Goal: Find specific page/section: Find specific page/section

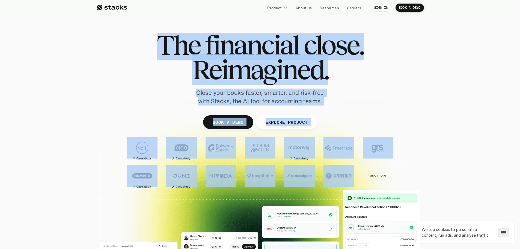
drag, startPoint x: 103, startPoint y: 102, endPoint x: 351, endPoint y: 173, distance: 257.8
click at [344, 179] on div "The financial close. Reimagined. Close your books faster, smarter, and risk-fre…" at bounding box center [260, 134] width 328 height 246
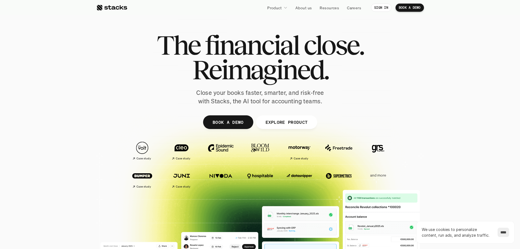
click at [426, 132] on div at bounding box center [260, 169] width 520 height 175
click at [391, 174] on p "and more" at bounding box center [378, 175] width 34 height 5
click at [372, 174] on p "and more" at bounding box center [378, 175] width 34 height 5
drag, startPoint x: 384, startPoint y: 177, endPoint x: 396, endPoint y: 178, distance: 12.3
click at [396, 178] on div "Case study Case study and more" at bounding box center [260, 179] width 306 height 24
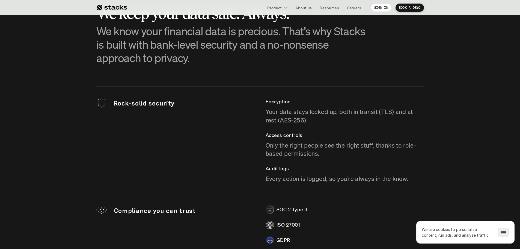
scroll to position [1468, 0]
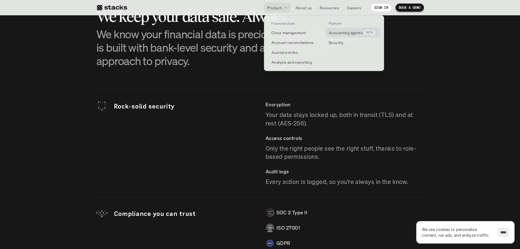
click at [338, 35] on p "Accounting agents" at bounding box center [346, 33] width 34 height 6
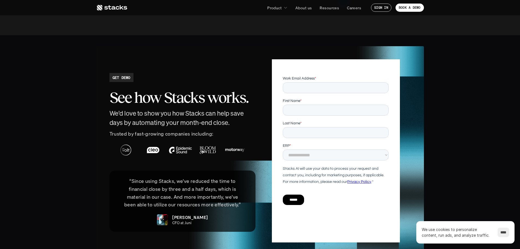
scroll to position [1138, 0]
